Goal: Transaction & Acquisition: Purchase product/service

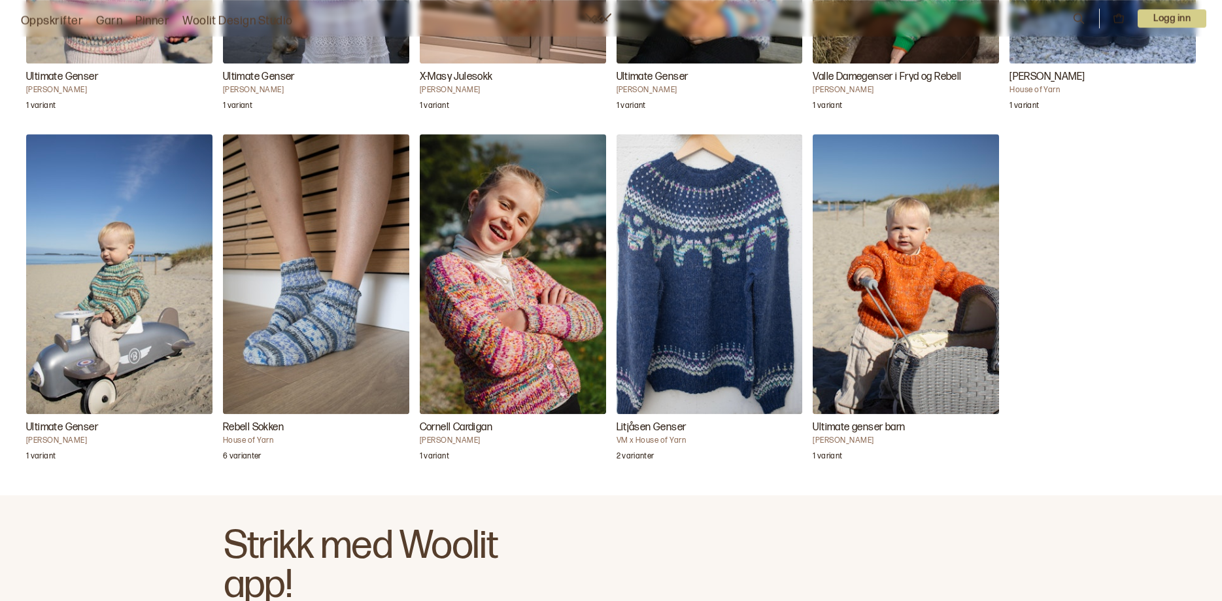
scroll to position [1574, 0]
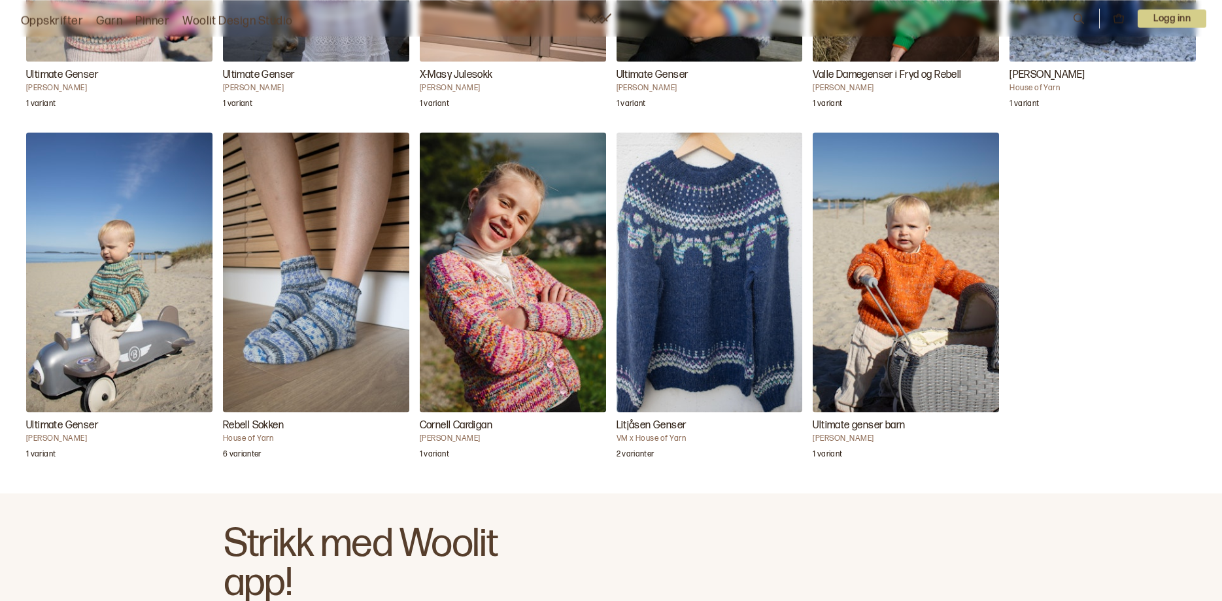
click at [320, 333] on img "Rebell Sokken" at bounding box center [316, 271] width 186 height 279
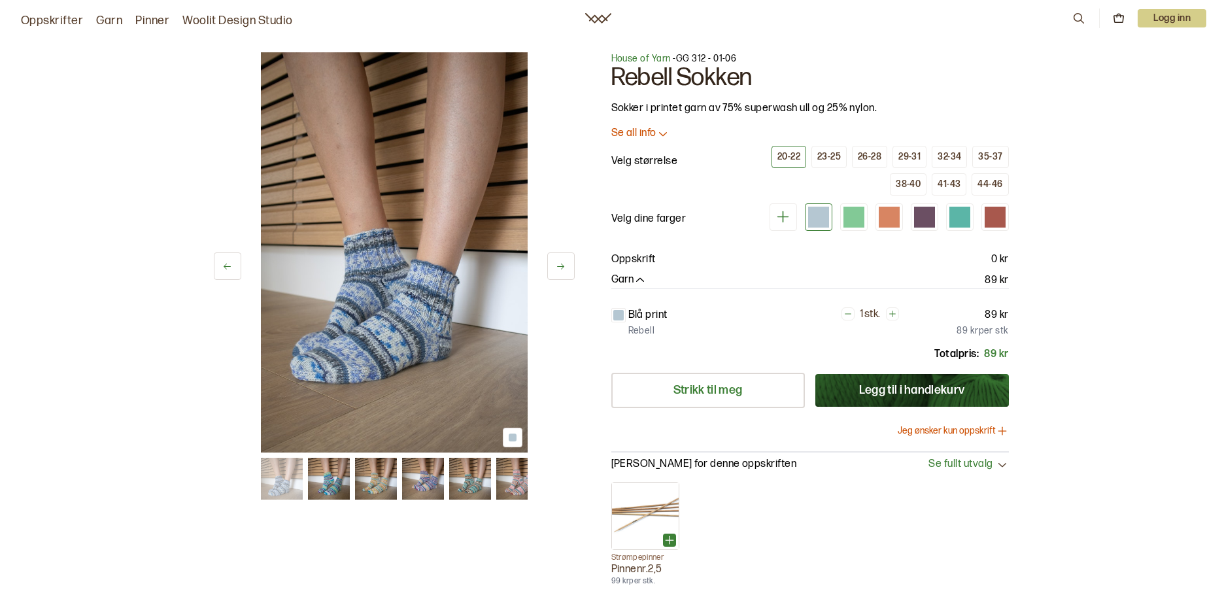
click at [787, 216] on icon at bounding box center [783, 217] width 16 height 16
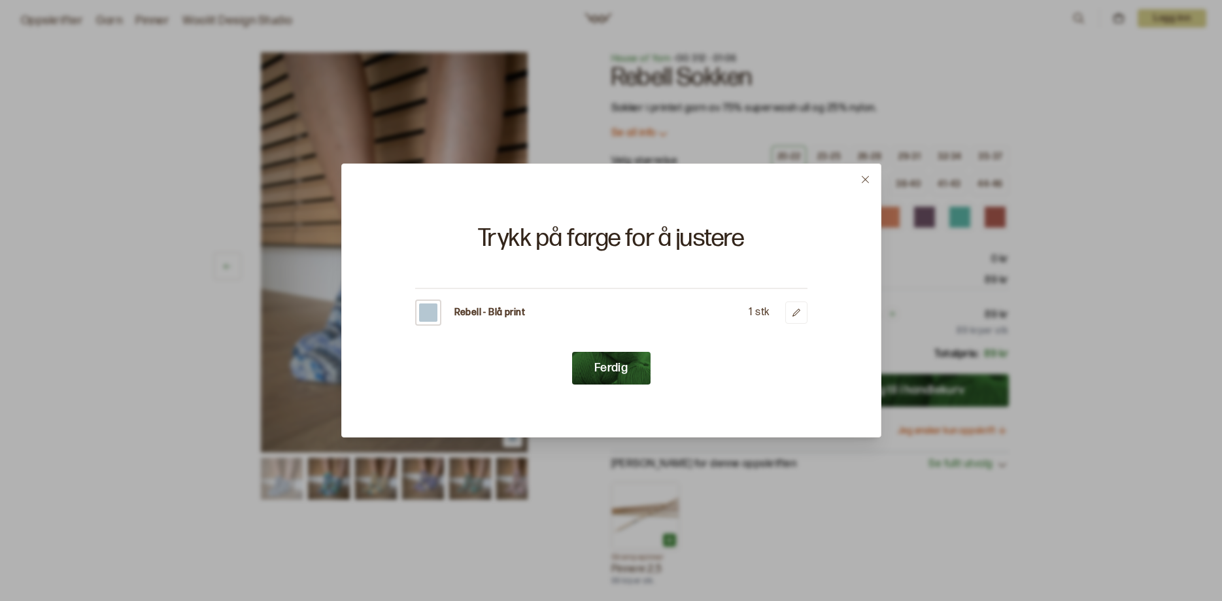
click at [872, 181] on button at bounding box center [865, 179] width 31 height 31
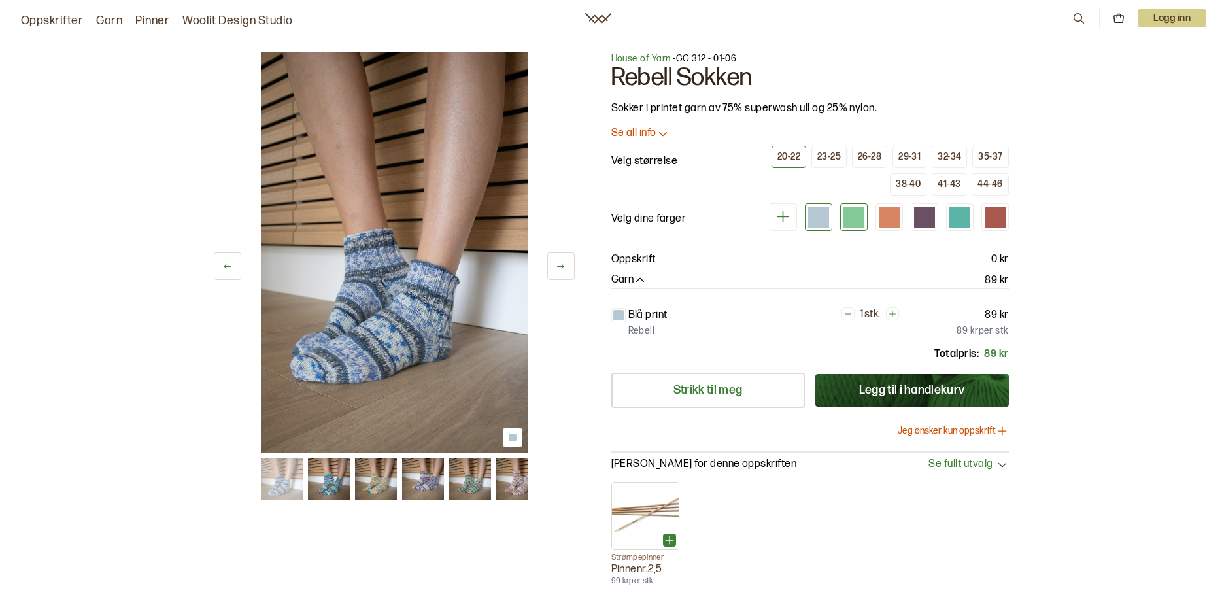
click at [852, 214] on div at bounding box center [854, 217] width 21 height 21
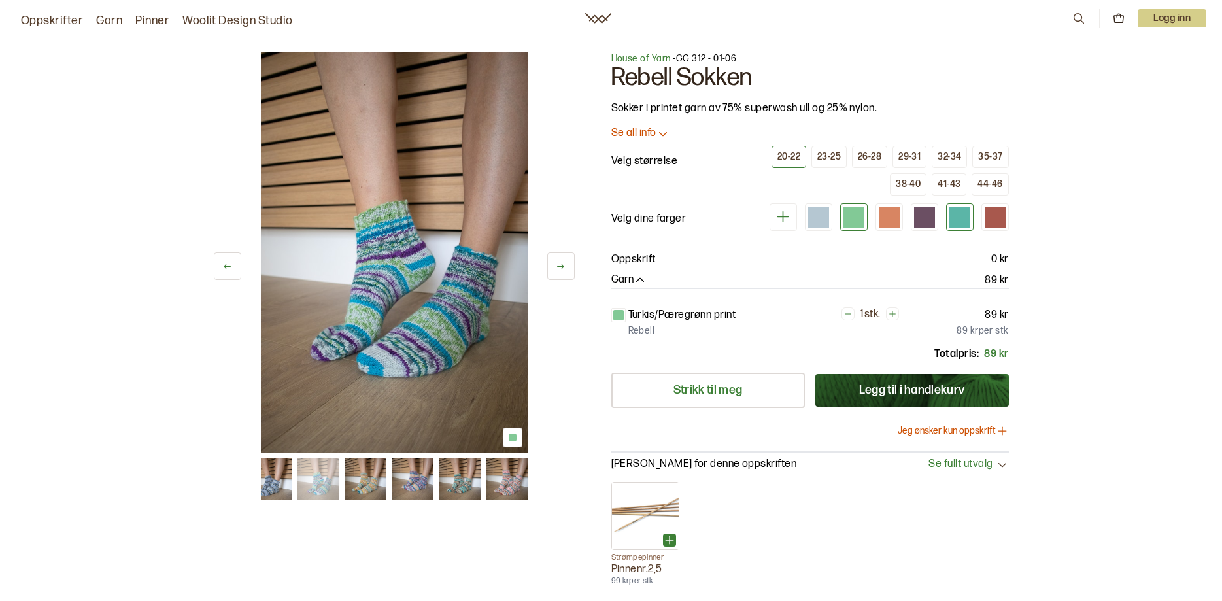
click at [961, 222] on div at bounding box center [960, 217] width 21 height 21
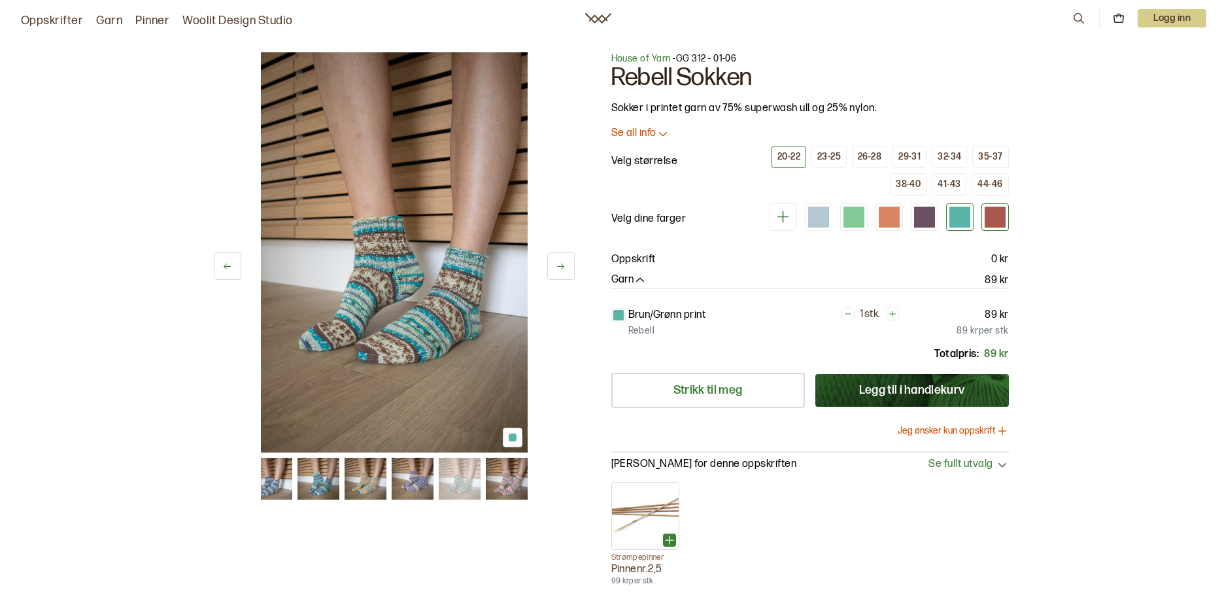
click at [989, 218] on div at bounding box center [995, 217] width 21 height 21
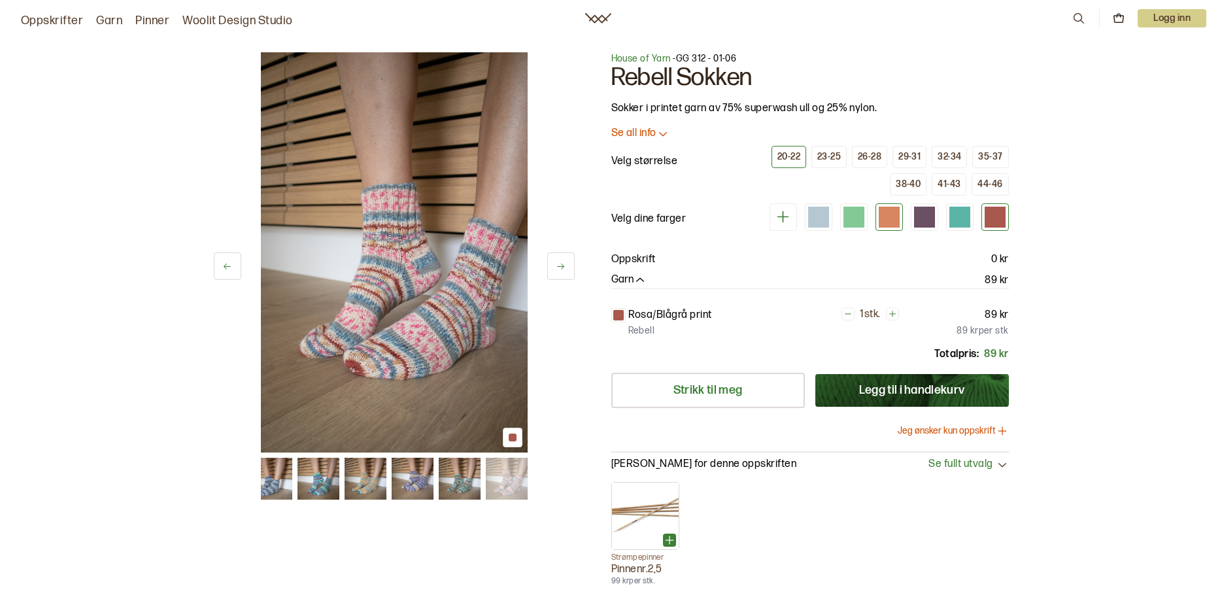
click at [881, 215] on div at bounding box center [889, 217] width 21 height 21
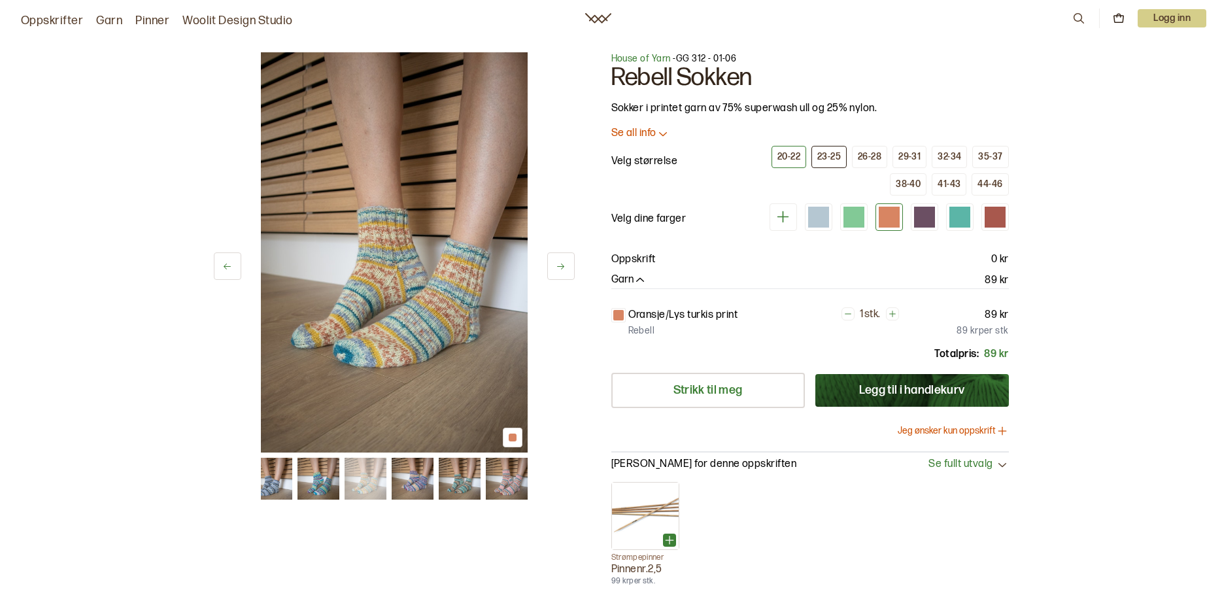
click at [827, 156] on div "23-25" at bounding box center [829, 157] width 24 height 12
click at [662, 129] on icon at bounding box center [663, 133] width 13 height 13
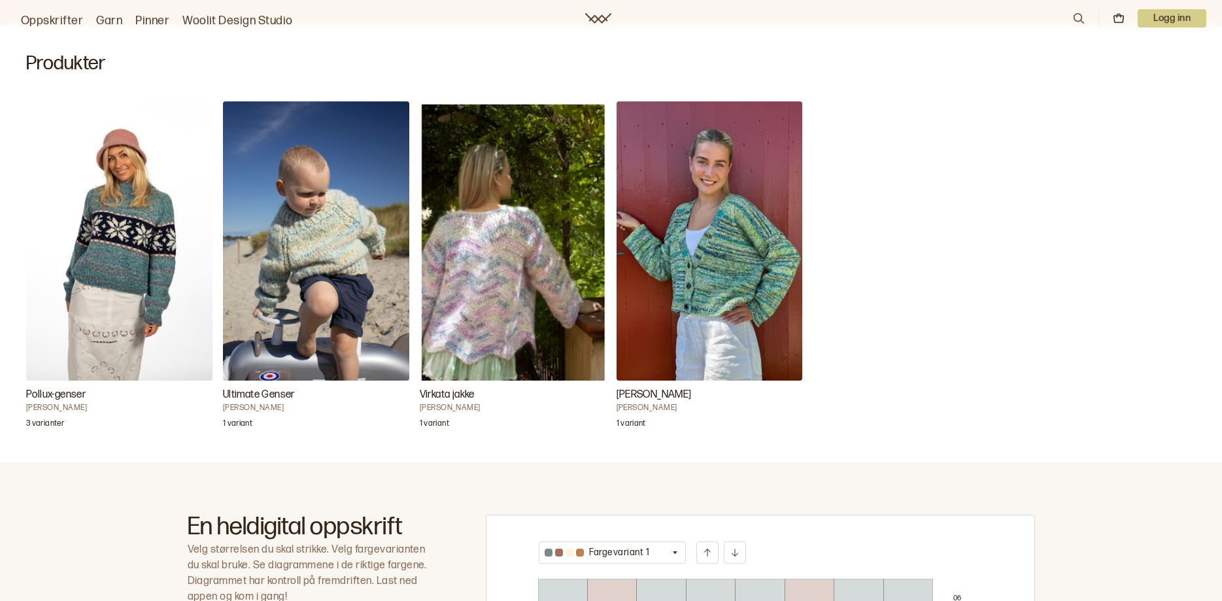
scroll to position [316, 0]
